Goal: Task Accomplishment & Management: Complete application form

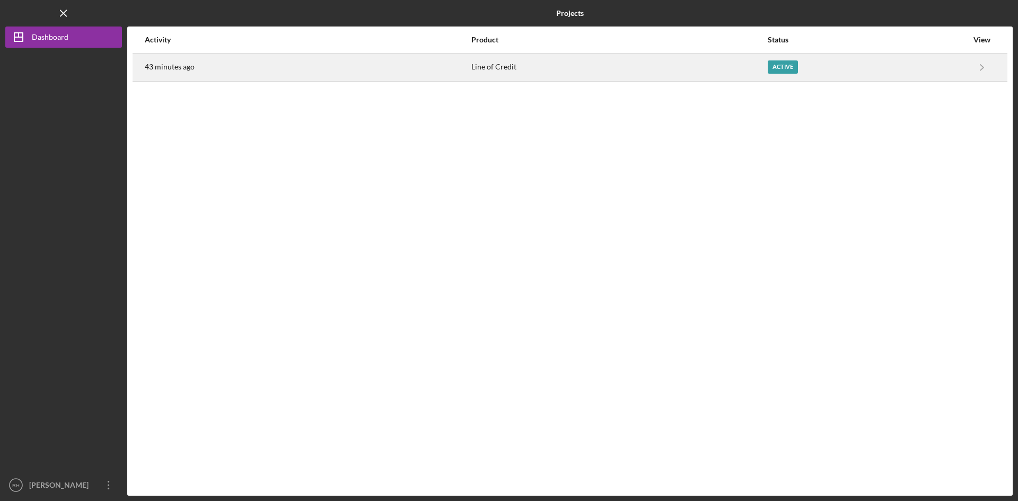
click at [780, 64] on div "Active" at bounding box center [782, 66] width 30 height 13
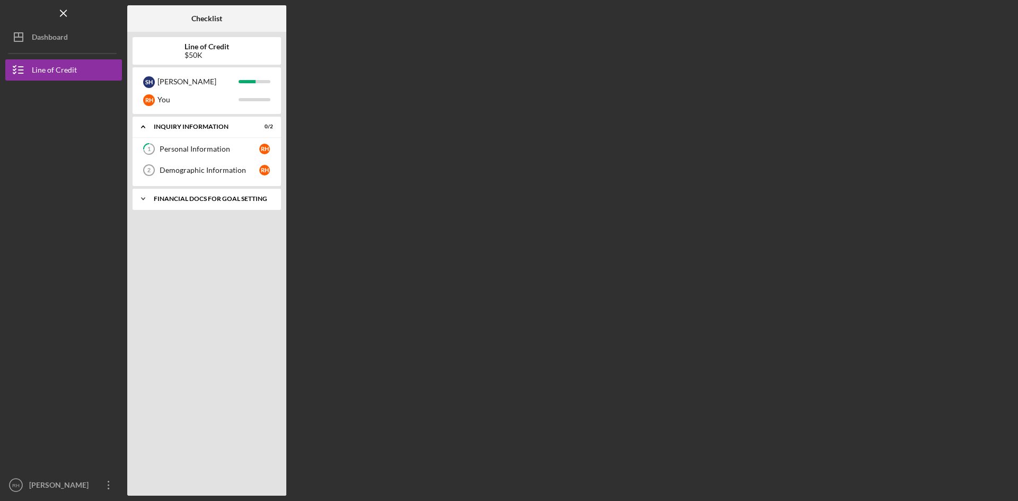
click at [227, 196] on div "Financial Docs for Goal Setting" at bounding box center [211, 199] width 114 height 6
click at [208, 218] on div "Personal Income (last 30 days)" at bounding box center [210, 221] width 100 height 8
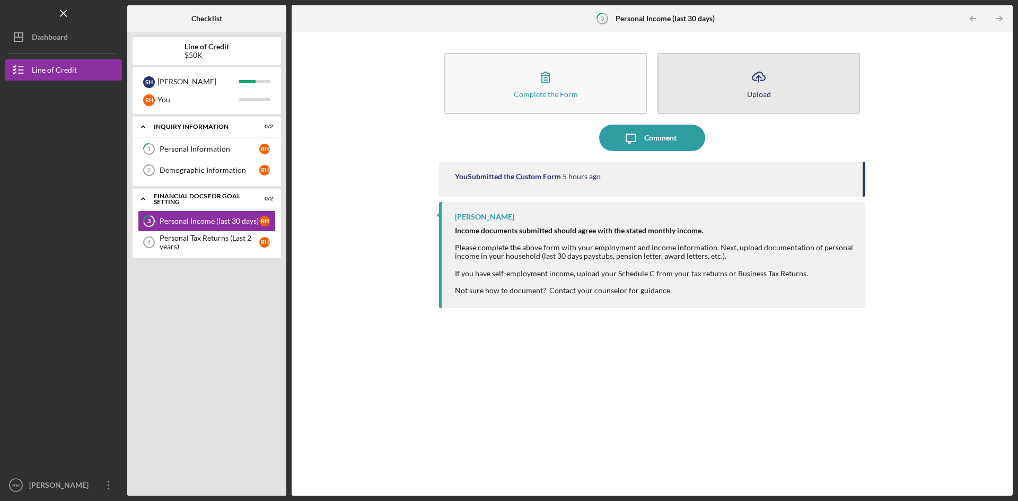
click at [759, 86] on icon "Icon/Upload" at bounding box center [758, 77] width 26 height 26
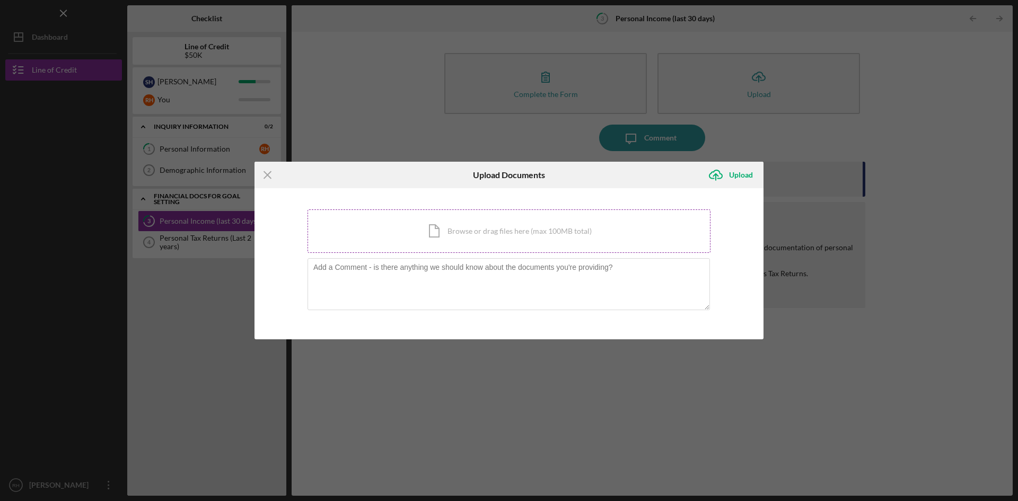
click at [459, 234] on div "Icon/Document Browse or drag files here (max 100MB total) Tap to choose files o…" at bounding box center [508, 230] width 403 height 43
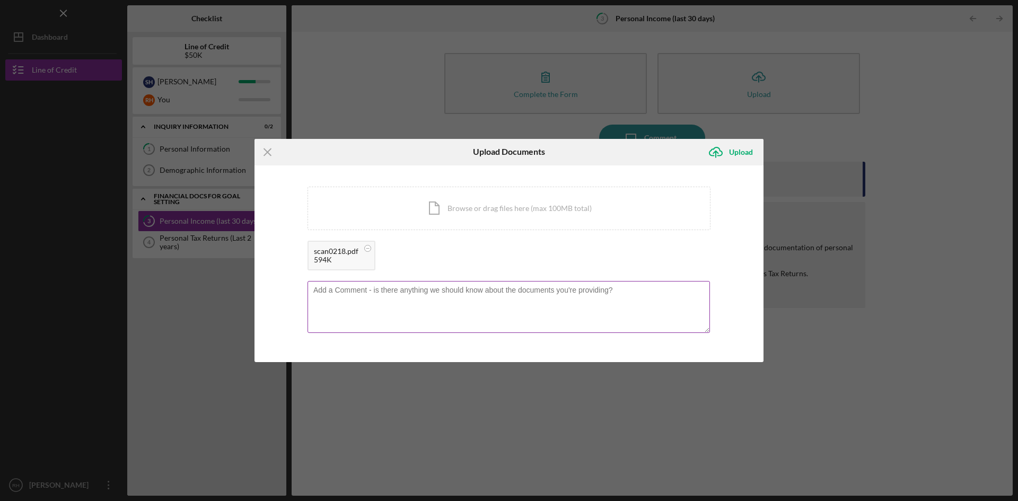
click at [616, 293] on textarea at bounding box center [508, 307] width 402 height 52
click at [738, 151] on div "Upload" at bounding box center [741, 152] width 24 height 21
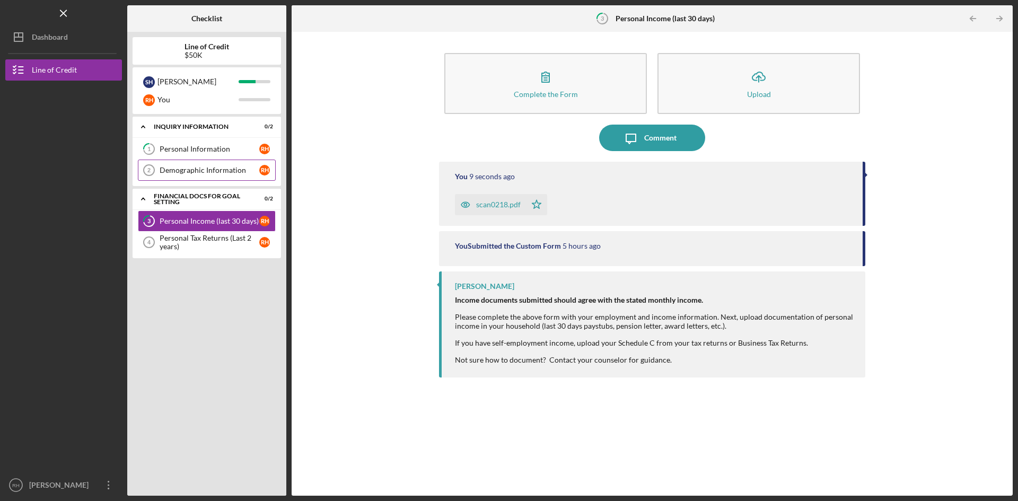
click at [208, 167] on div "Demographic Information" at bounding box center [210, 170] width 100 height 8
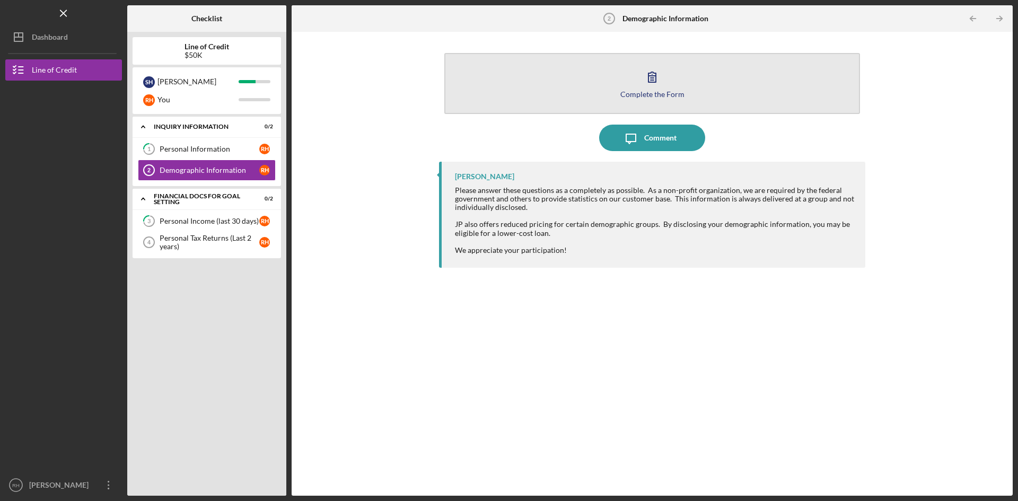
click at [686, 93] on button "Complete the Form Form" at bounding box center [651, 83] width 415 height 61
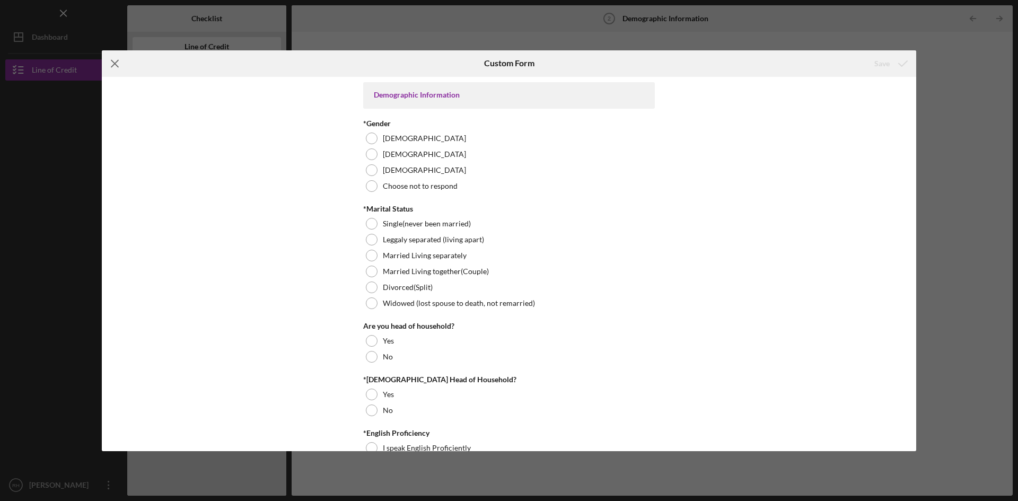
click at [119, 64] on icon "Icon/Menu Close" at bounding box center [115, 63] width 26 height 26
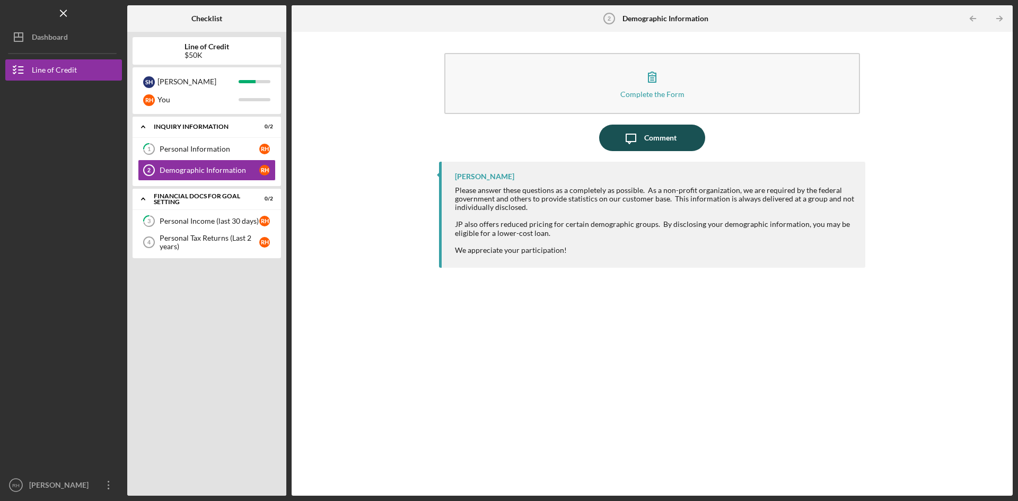
click at [668, 140] on div "Comment" at bounding box center [660, 138] width 32 height 26
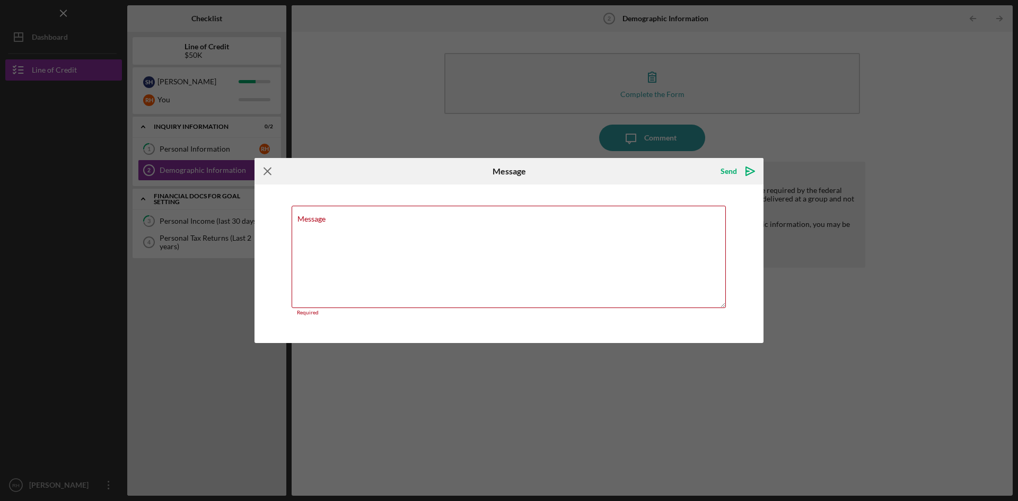
click at [270, 171] on icon "Icon/Menu Close" at bounding box center [267, 171] width 26 height 26
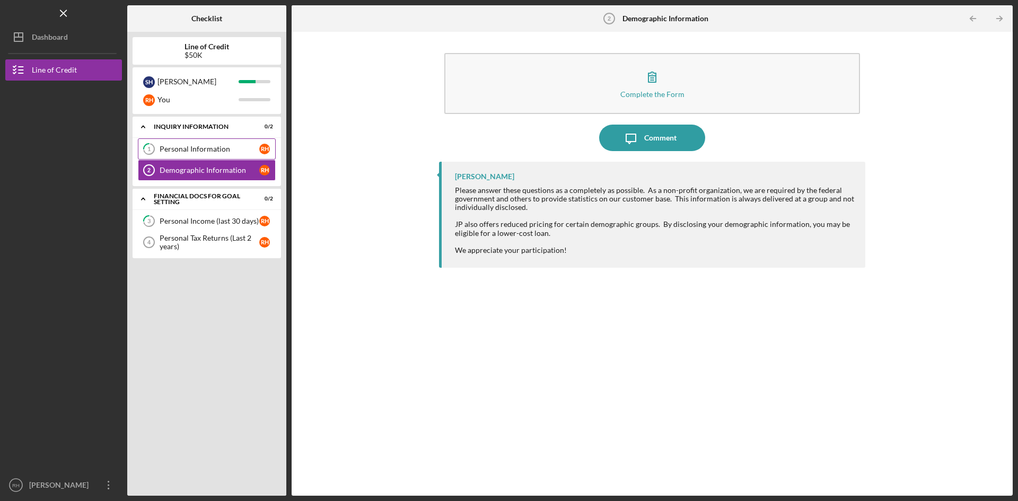
click at [189, 148] on div "Personal Information" at bounding box center [210, 149] width 100 height 8
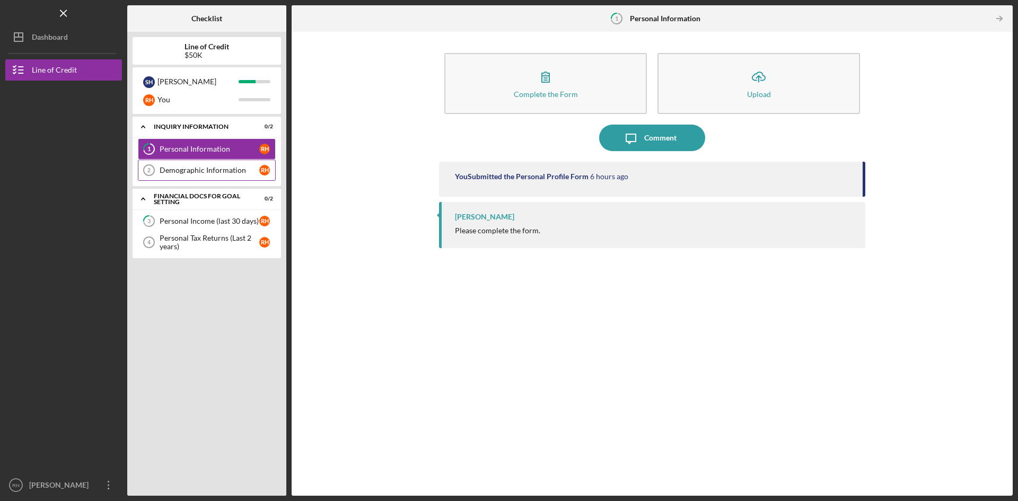
click at [185, 169] on div "Demographic Information" at bounding box center [210, 170] width 100 height 8
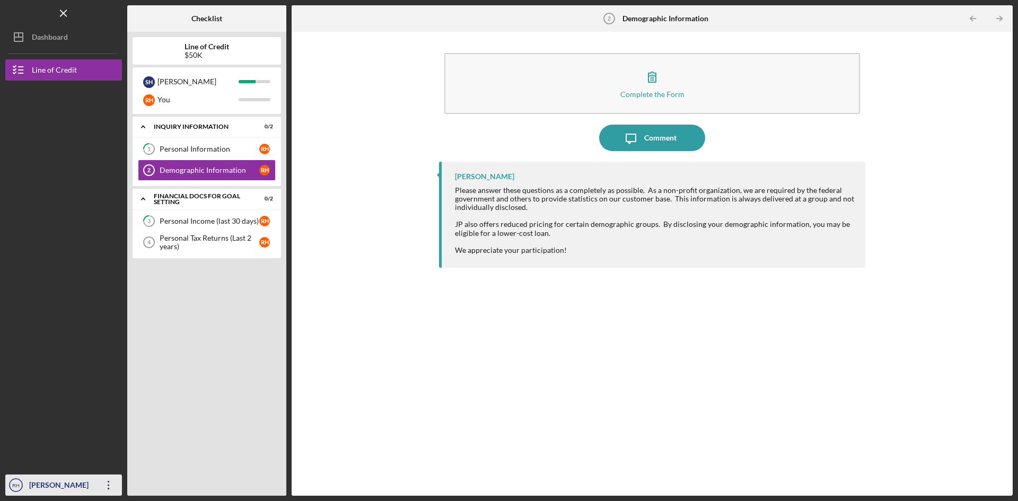
click at [102, 481] on icon "Icon/Overflow" at bounding box center [108, 485] width 26 height 26
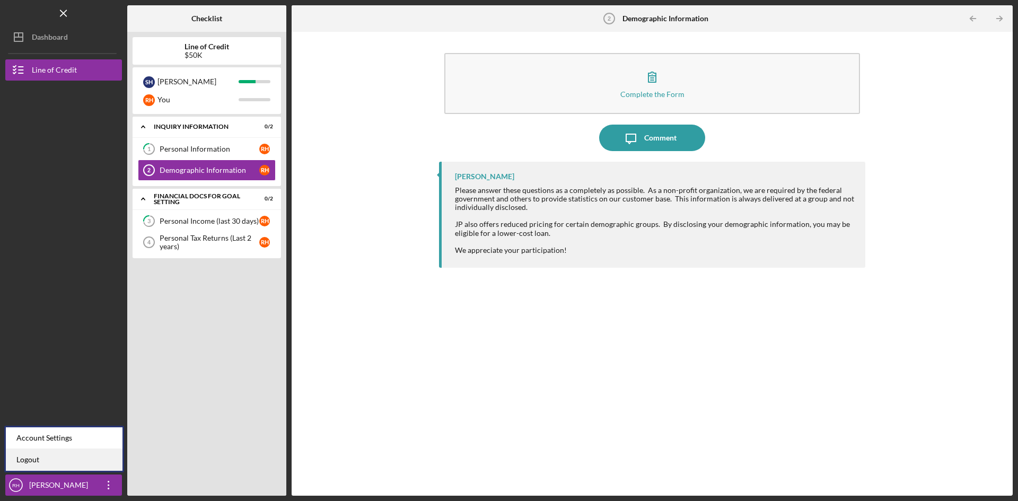
click at [33, 455] on link "Logout" at bounding box center [64, 460] width 117 height 22
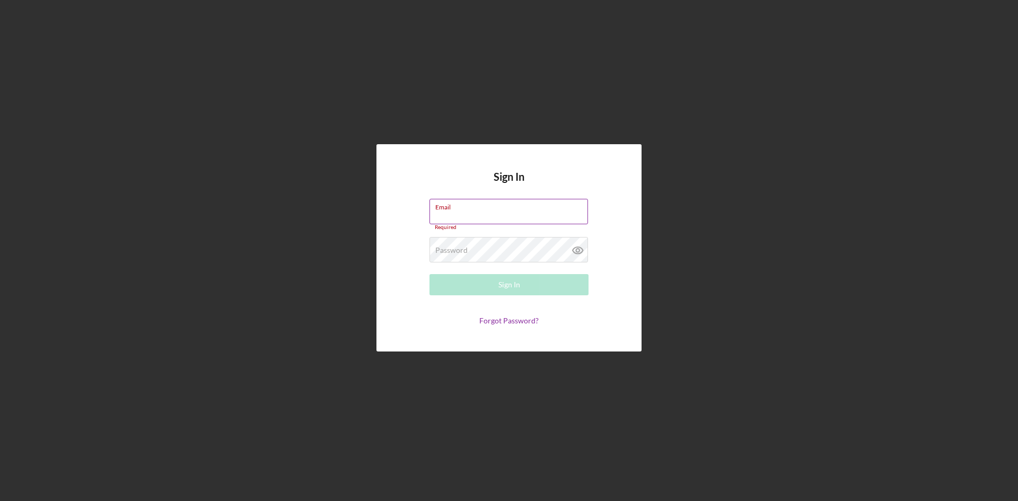
click at [480, 213] on div "Email Required" at bounding box center [508, 215] width 159 height 32
type input "[EMAIL_ADDRESS][DOMAIN_NAME]"
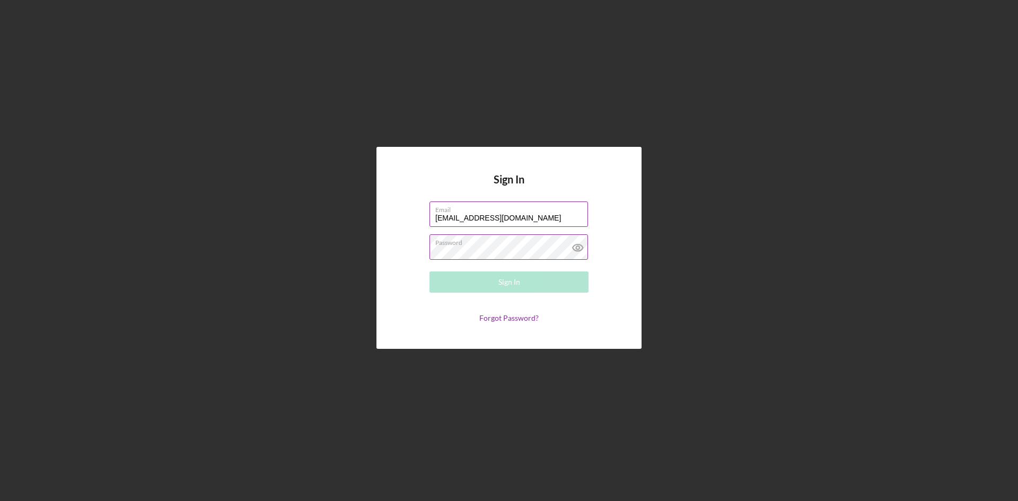
click at [473, 245] on div "Password Required" at bounding box center [508, 247] width 159 height 26
click at [511, 282] on div "Sign In" at bounding box center [509, 281] width 22 height 21
